Goal: Task Accomplishment & Management: Use online tool/utility

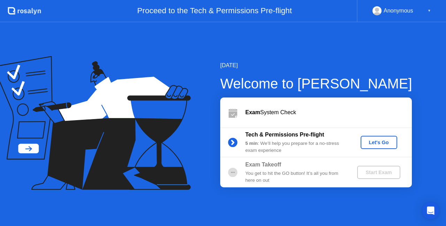
click at [371, 140] on div "Let's Go" at bounding box center [379, 143] width 31 height 6
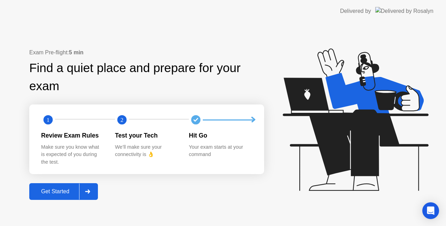
click at [68, 190] on div "Get Started" at bounding box center [55, 192] width 48 height 6
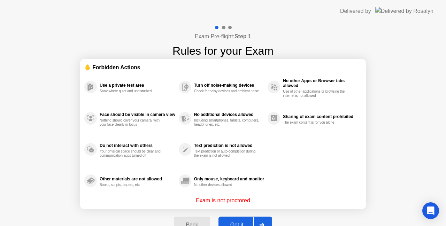
click at [223, 220] on button "Got it" at bounding box center [246, 225] width 54 height 17
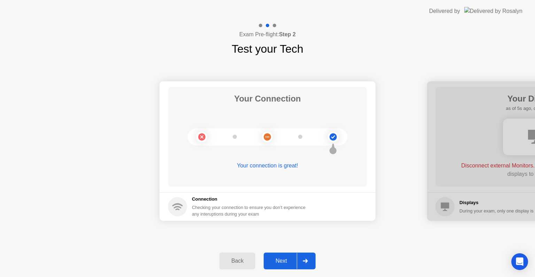
click at [285, 258] on div "Next" at bounding box center [281, 261] width 31 height 6
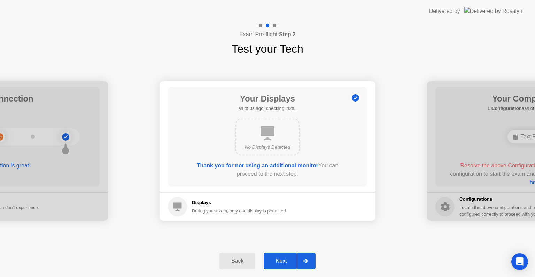
click at [283, 259] on div "Next" at bounding box center [281, 261] width 31 height 6
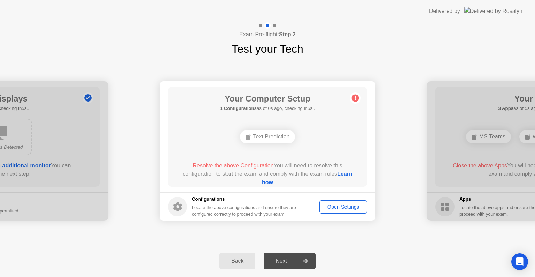
click at [262, 181] on link "Learn how" at bounding box center [307, 178] width 91 height 14
click at [270, 184] on link "Learn how" at bounding box center [307, 178] width 91 height 14
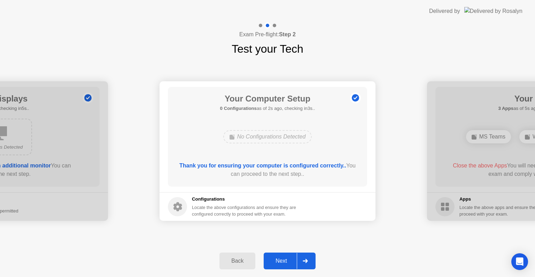
click at [283, 258] on div "Next" at bounding box center [281, 261] width 31 height 6
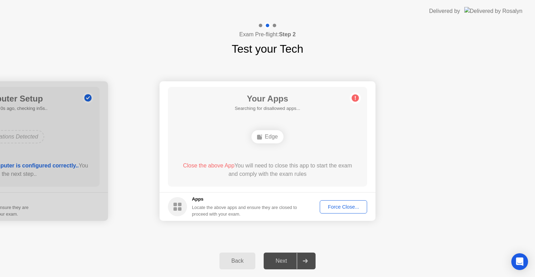
click at [264, 138] on div "Edge" at bounding box center [268, 136] width 32 height 13
click at [334, 204] on div "Force Close..." at bounding box center [343, 207] width 43 height 6
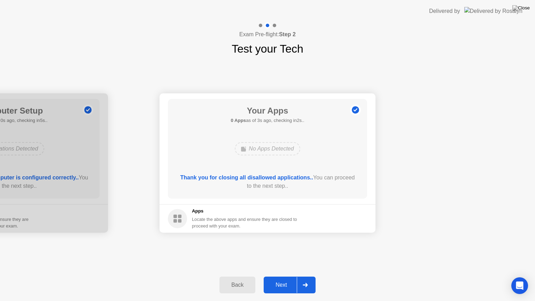
click at [285, 276] on button "Next" at bounding box center [290, 285] width 52 height 17
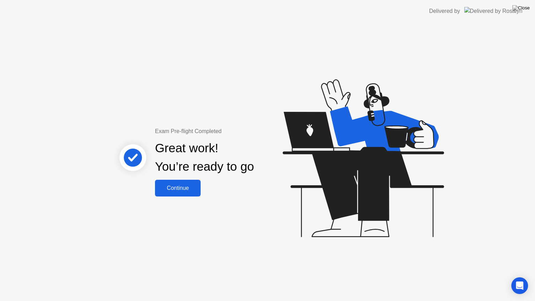
click at [190, 181] on button "Continue" at bounding box center [178, 188] width 46 height 17
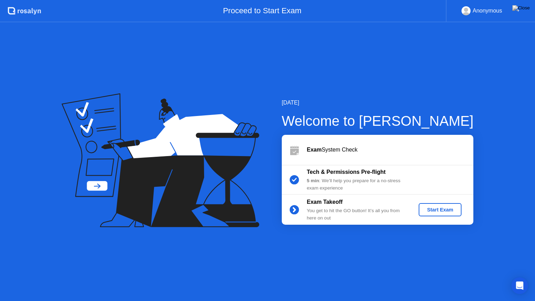
click at [449, 276] on div "[DATE] Welcome to [PERSON_NAME] Exam System Check Tech & Permissions Pre-flight…" at bounding box center [267, 161] width 535 height 279
click at [517, 9] on div "▼" at bounding box center [518, 10] width 3 height 9
click at [518, 11] on div "▼" at bounding box center [518, 10] width 3 height 9
click at [399, 276] on div "[DATE] Welcome to [PERSON_NAME] Exam System Check Tech & Permissions Pre-flight…" at bounding box center [267, 161] width 535 height 279
click at [404, 276] on div "[DATE] Welcome to [PERSON_NAME] Exam System Check Tech & Permissions Pre-flight…" at bounding box center [267, 161] width 535 height 279
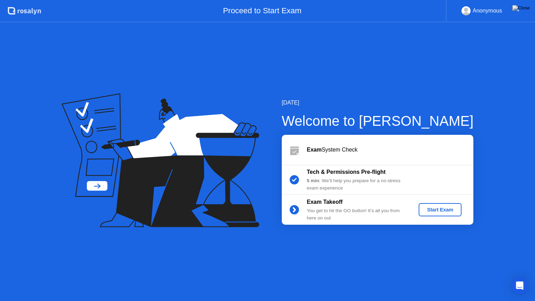
click at [521, 10] on button at bounding box center [521, 7] width 21 height 9
click at [437, 276] on div "[DATE] Welcome to [PERSON_NAME] Exam System Check Tech & Permissions Pre-flight…" at bounding box center [267, 161] width 535 height 279
click at [497, 258] on div "[DATE] Welcome to [PERSON_NAME] Exam System Check Tech & Permissions Pre-flight…" at bounding box center [267, 161] width 535 height 279
click at [297, 239] on div "[DATE] Welcome to [PERSON_NAME] Exam System Check Tech & Permissions Pre-flight…" at bounding box center [267, 161] width 535 height 279
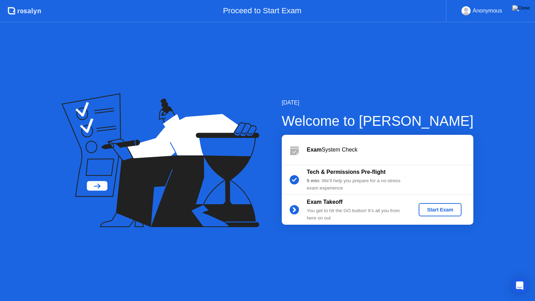
drag, startPoint x: 527, startPoint y: 11, endPoint x: 523, endPoint y: 15, distance: 5.4
click at [527, 11] on img at bounding box center [521, 8] width 17 height 6
drag, startPoint x: 264, startPoint y: 166, endPoint x: 257, endPoint y: 166, distance: 7.0
